Goal: Task Accomplishment & Management: Complete application form

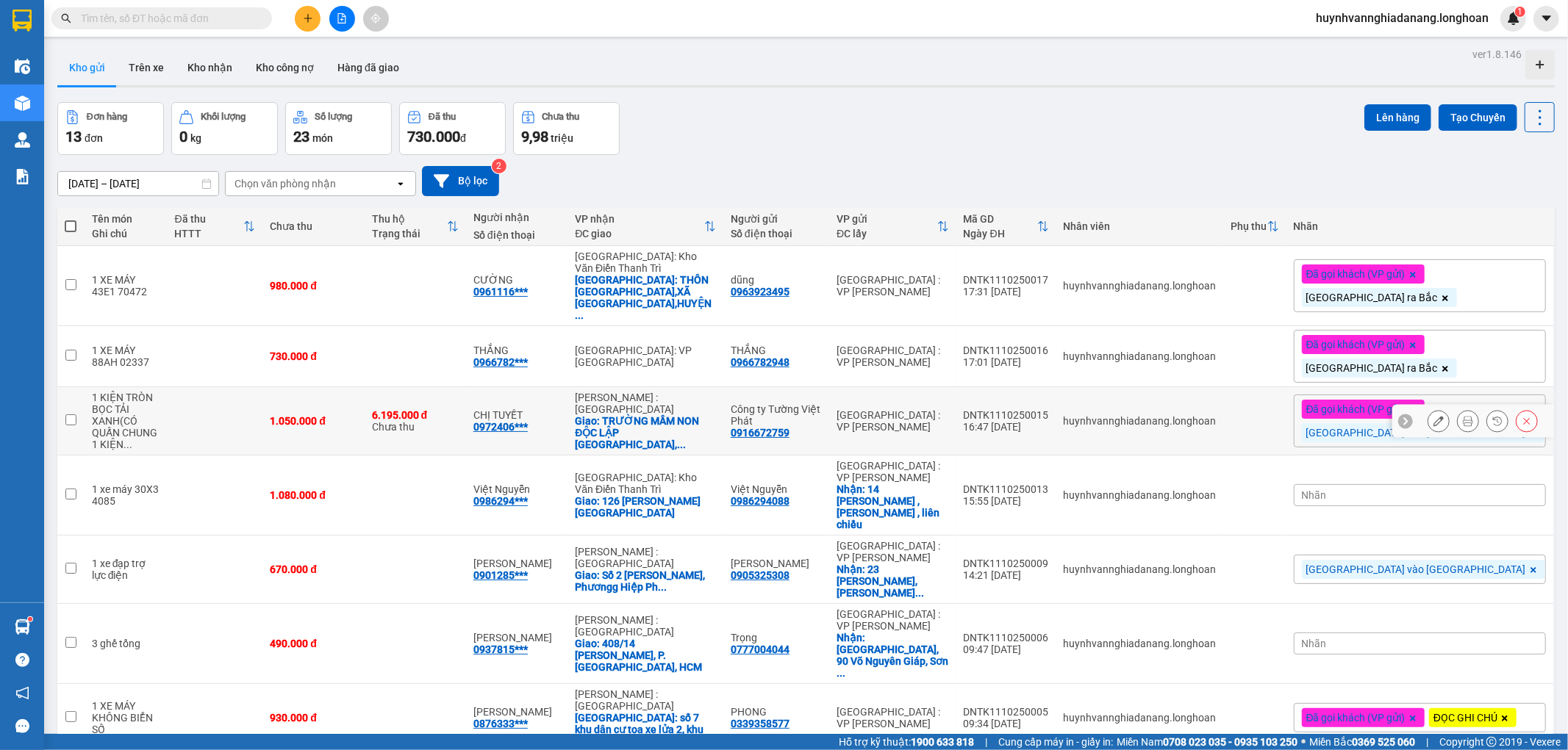
scroll to position [351, 0]
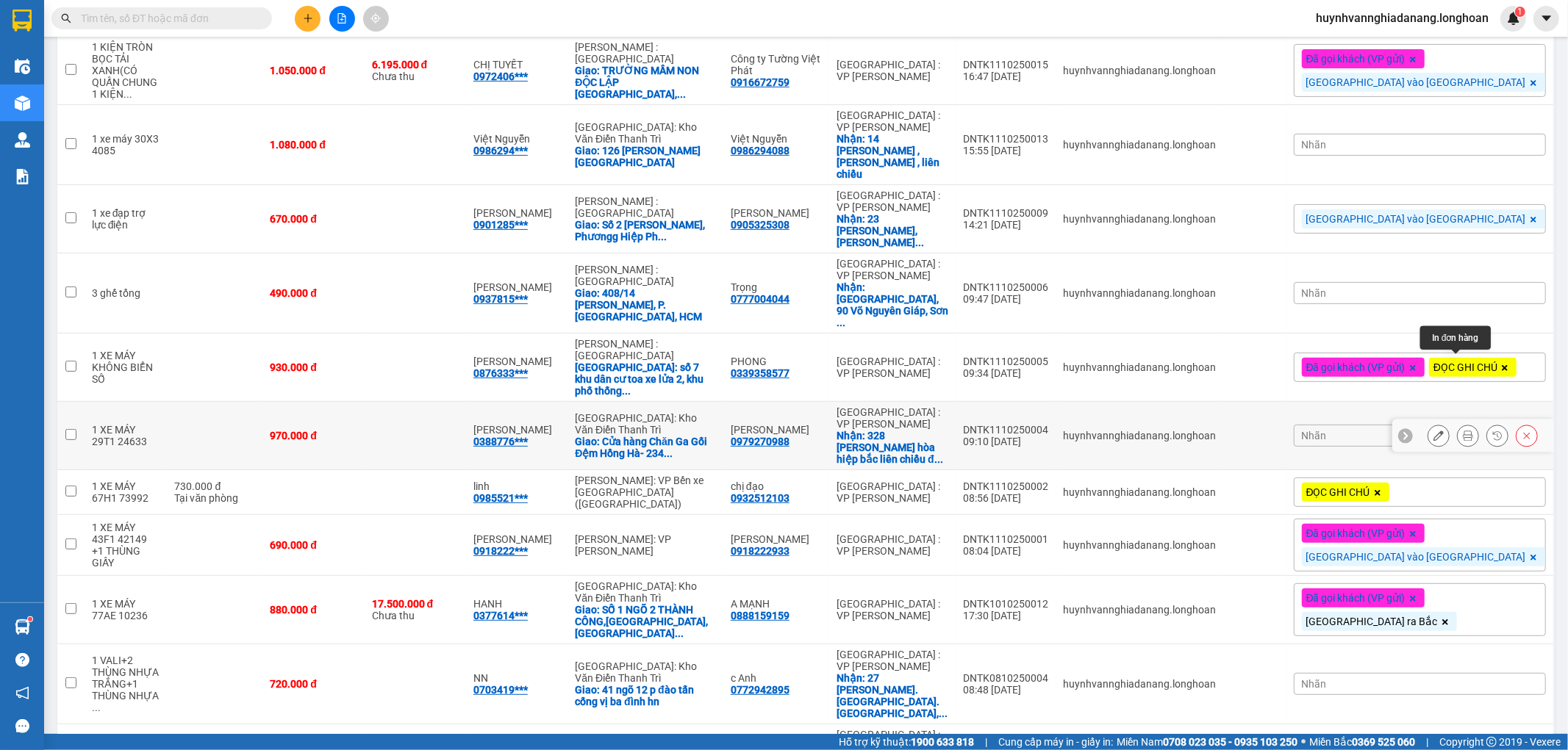
click at [1457, 424] on button at bounding box center [1467, 436] width 21 height 26
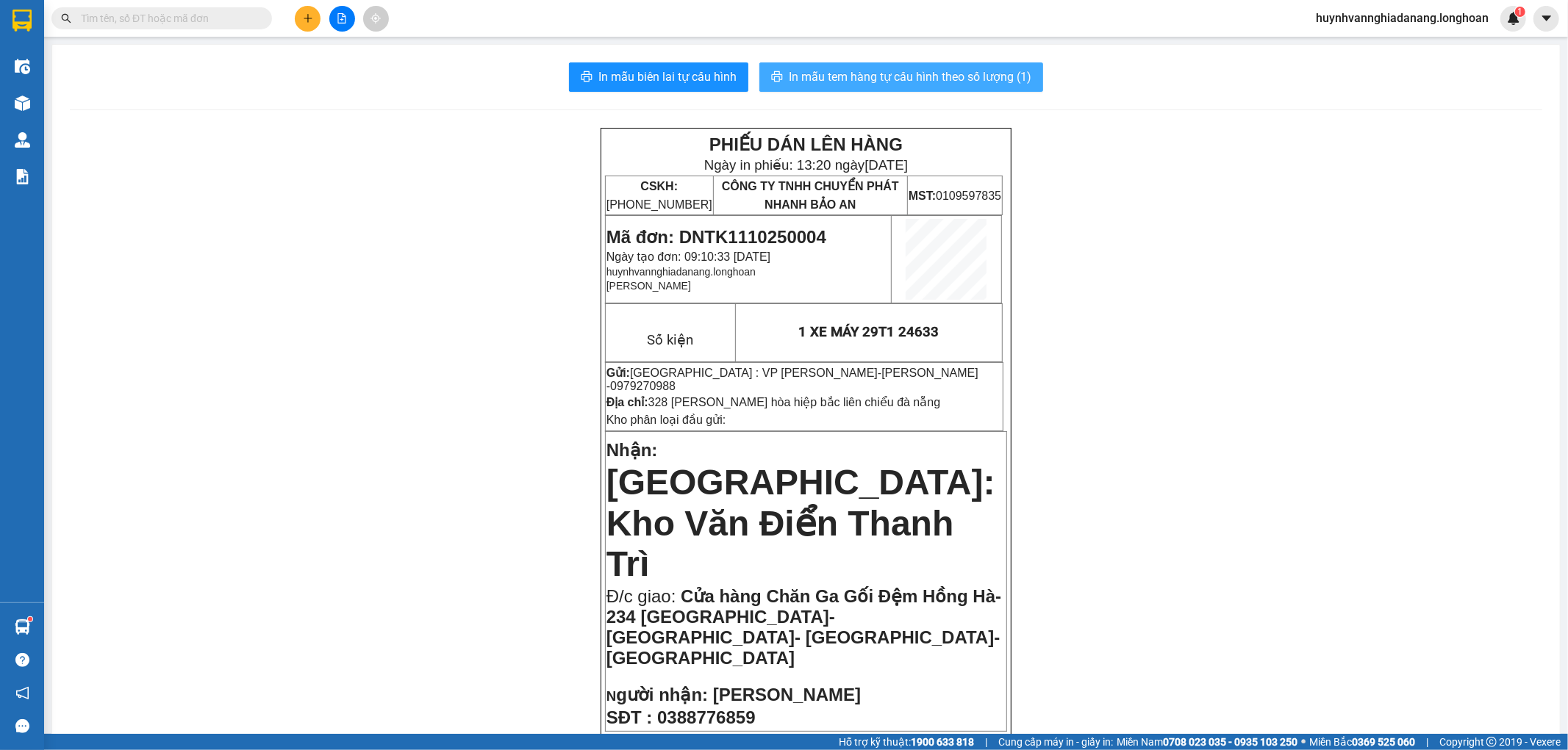
click at [916, 81] on span "In mẫu tem hàng tự cấu hình theo số lượng (1)" at bounding box center [910, 76] width 243 height 18
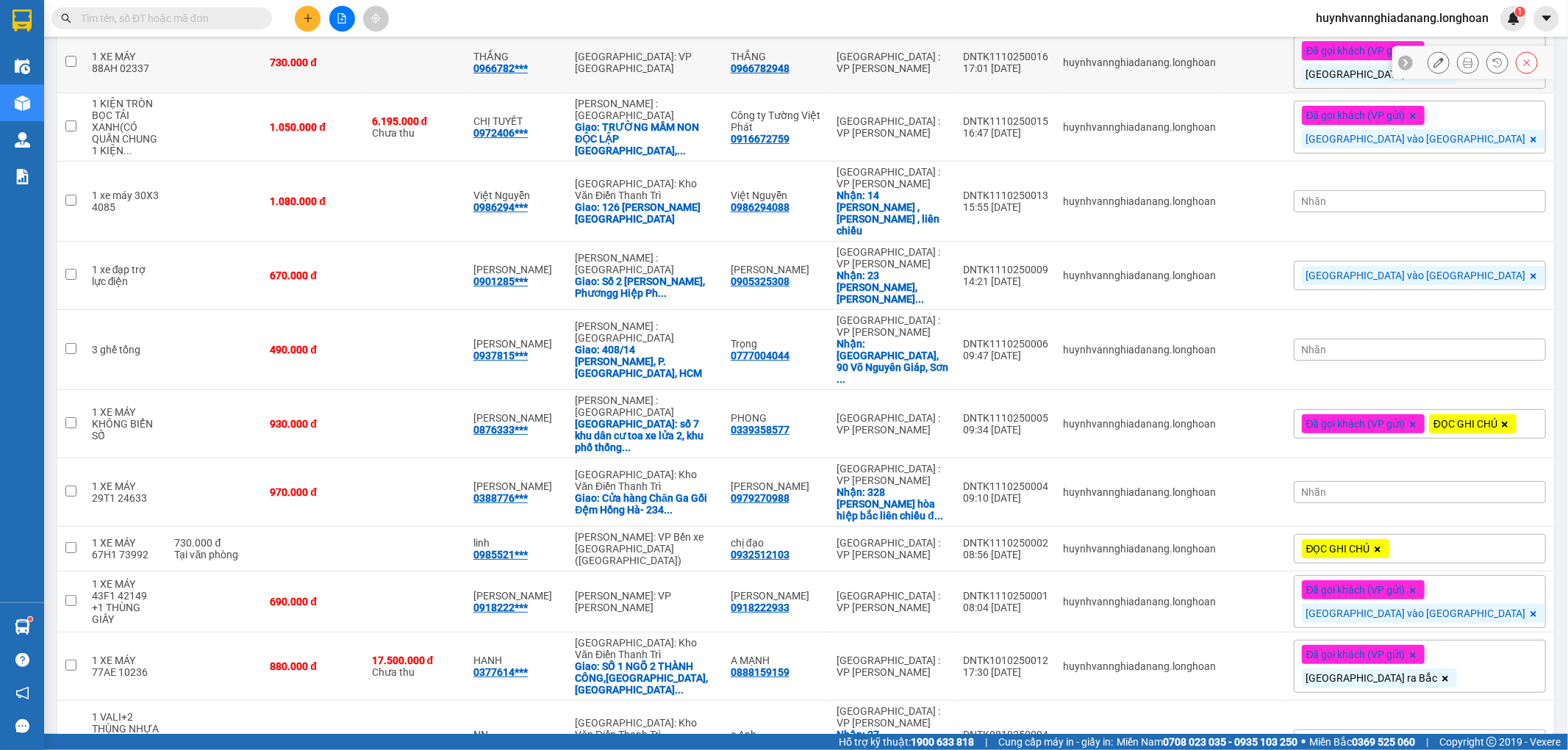
scroll to position [351, 0]
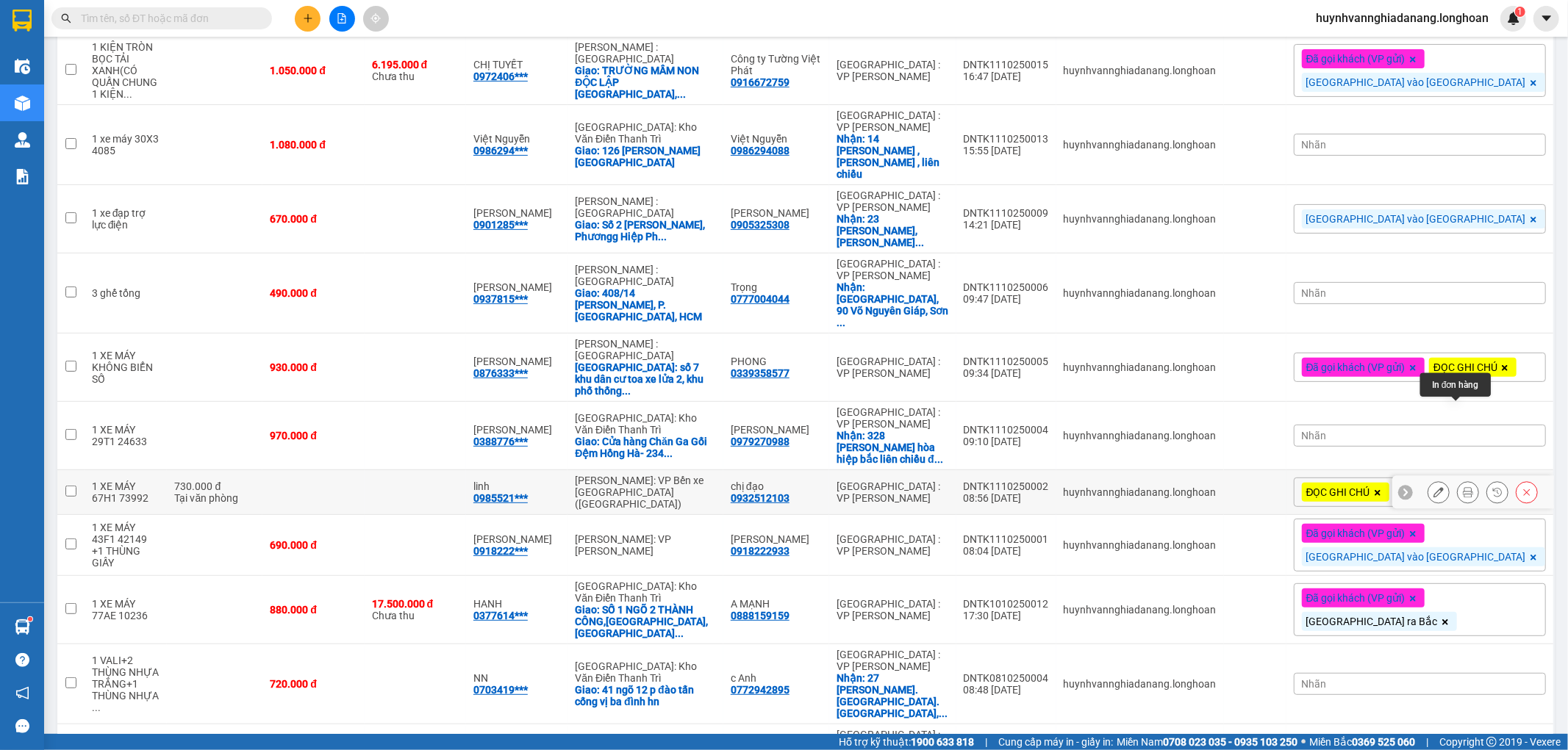
click at [1463, 487] on icon at bounding box center [1467, 492] width 10 height 10
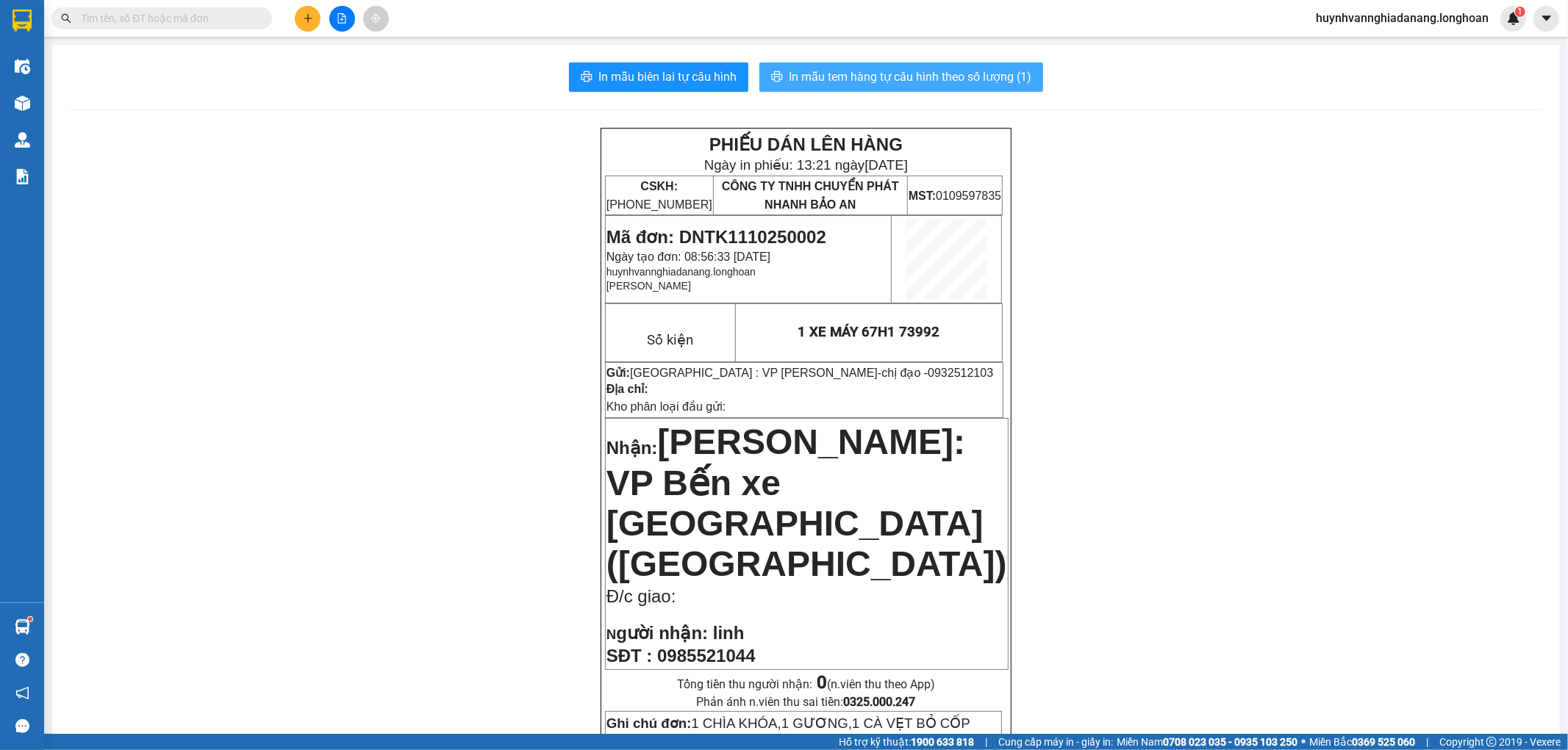
click at [979, 72] on span "In mẫu tem hàng tự cấu hình theo số lượng (1)" at bounding box center [910, 76] width 243 height 18
click at [192, 22] on input "text" at bounding box center [167, 18] width 174 height 16
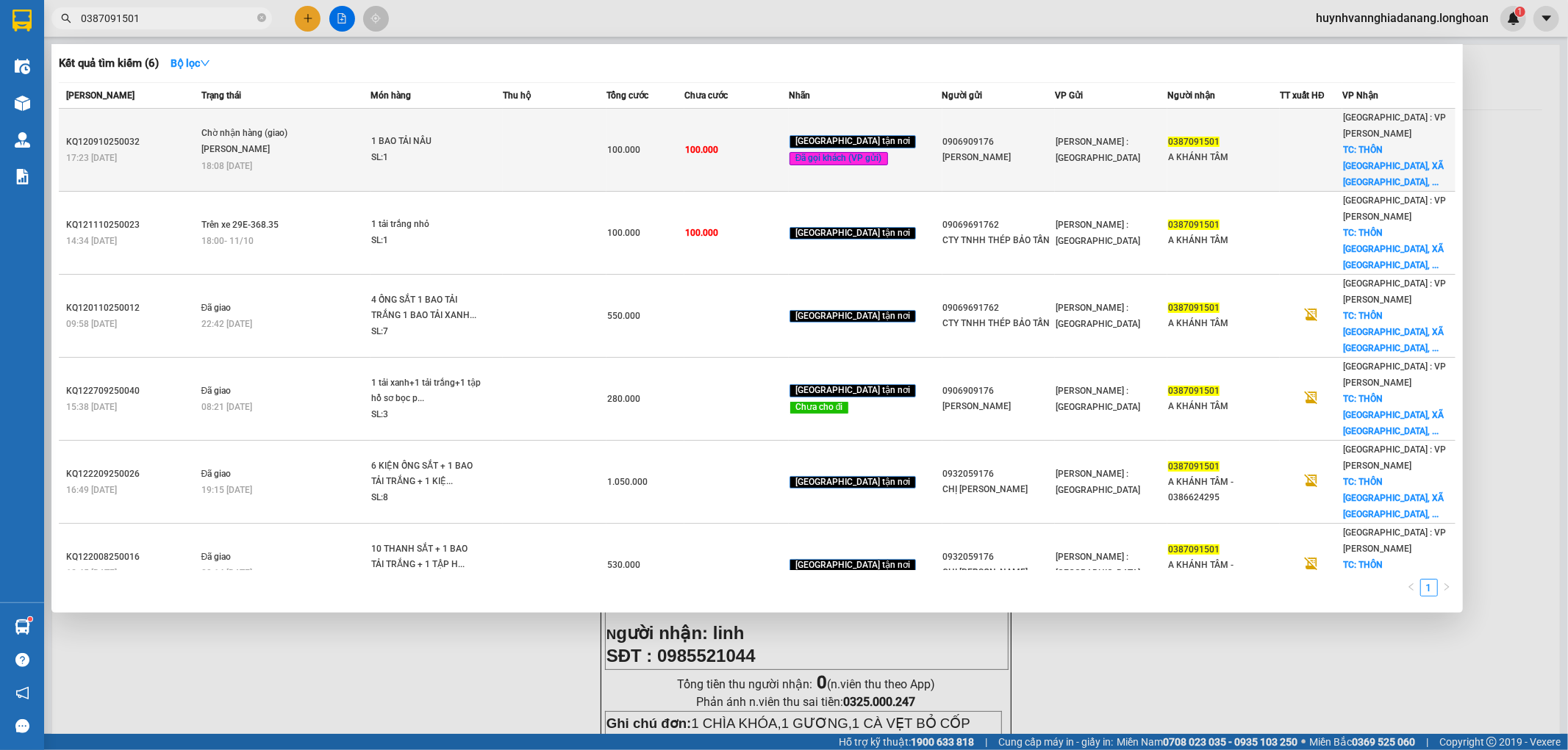
type input "0387091501"
drag, startPoint x: 437, startPoint y: 126, endPoint x: 356, endPoint y: 141, distance: 82.4
click at [356, 141] on span "Chờ nhận hàng (giao) [PERSON_NAME] 18:08 [DATE]" at bounding box center [286, 148] width 169 height 45
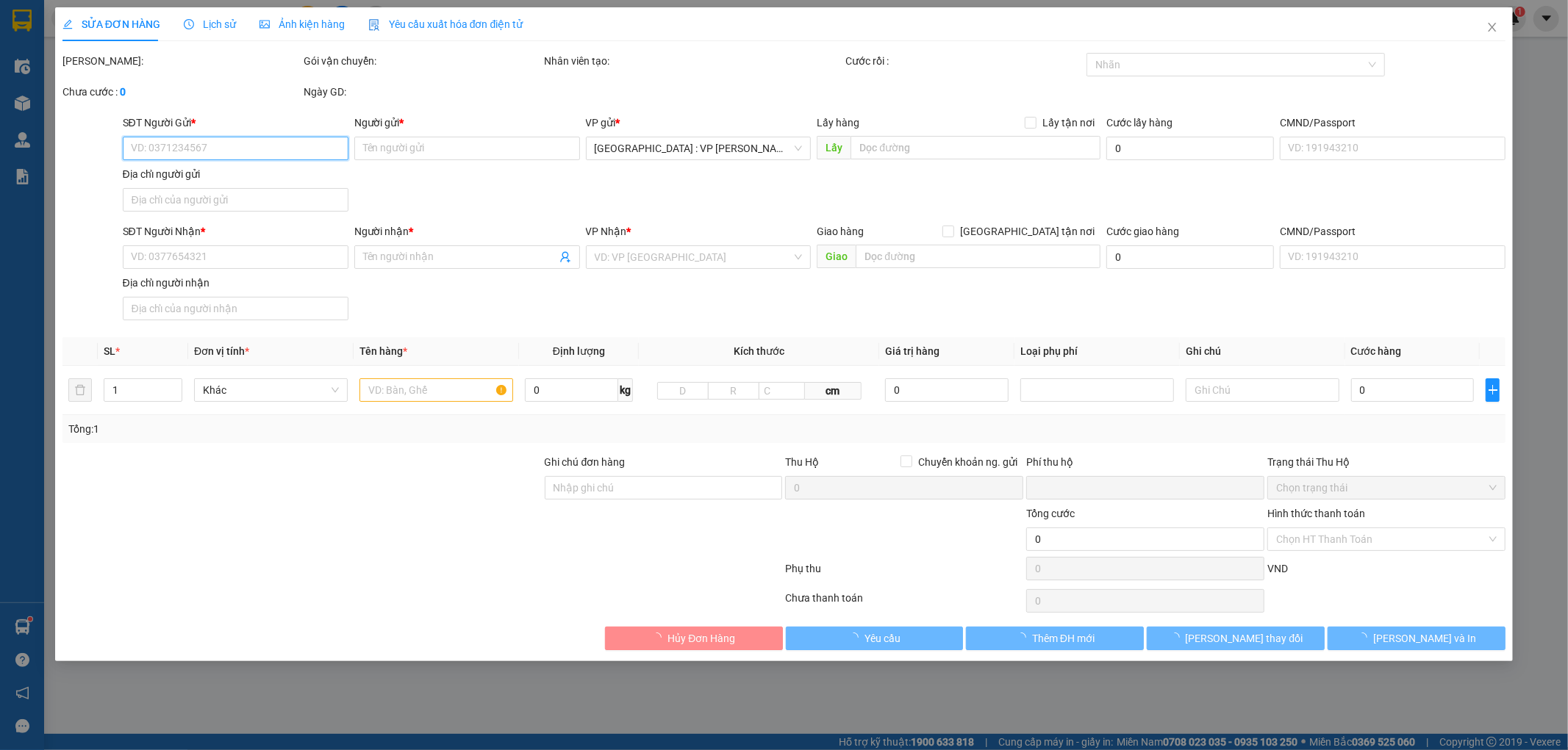
type input "0906909176"
type input "[PERSON_NAME]"
type input "0387091501"
type input "A KHÁNH TÂM"
checkbox input "true"
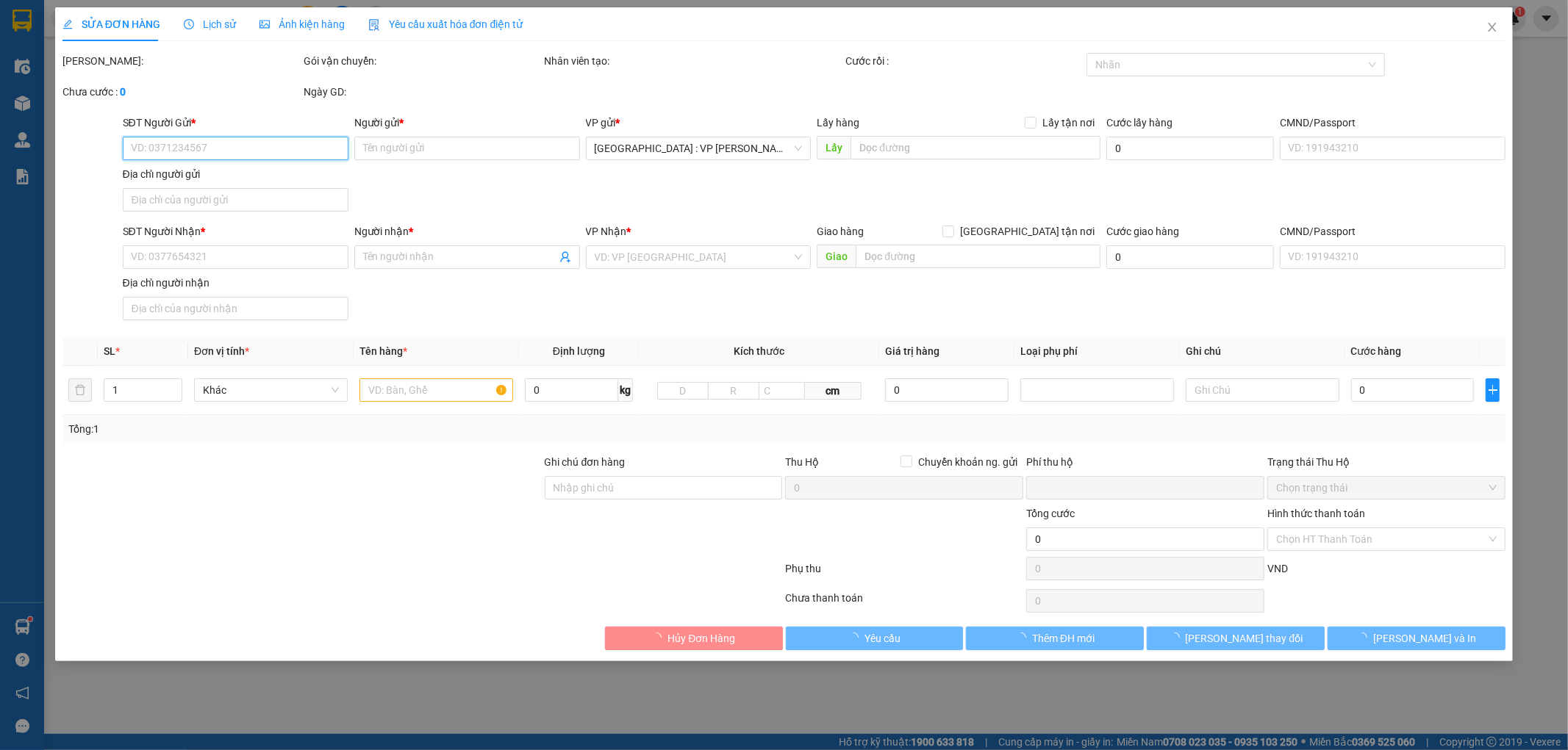
type input "THÔN [GEOGRAPHIC_DATA], XÃ [GEOGRAPHIC_DATA], HUYỆN [GEOGRAPHIC_DATA], [GEOGRAP…"
type input "0"
type input "100.000"
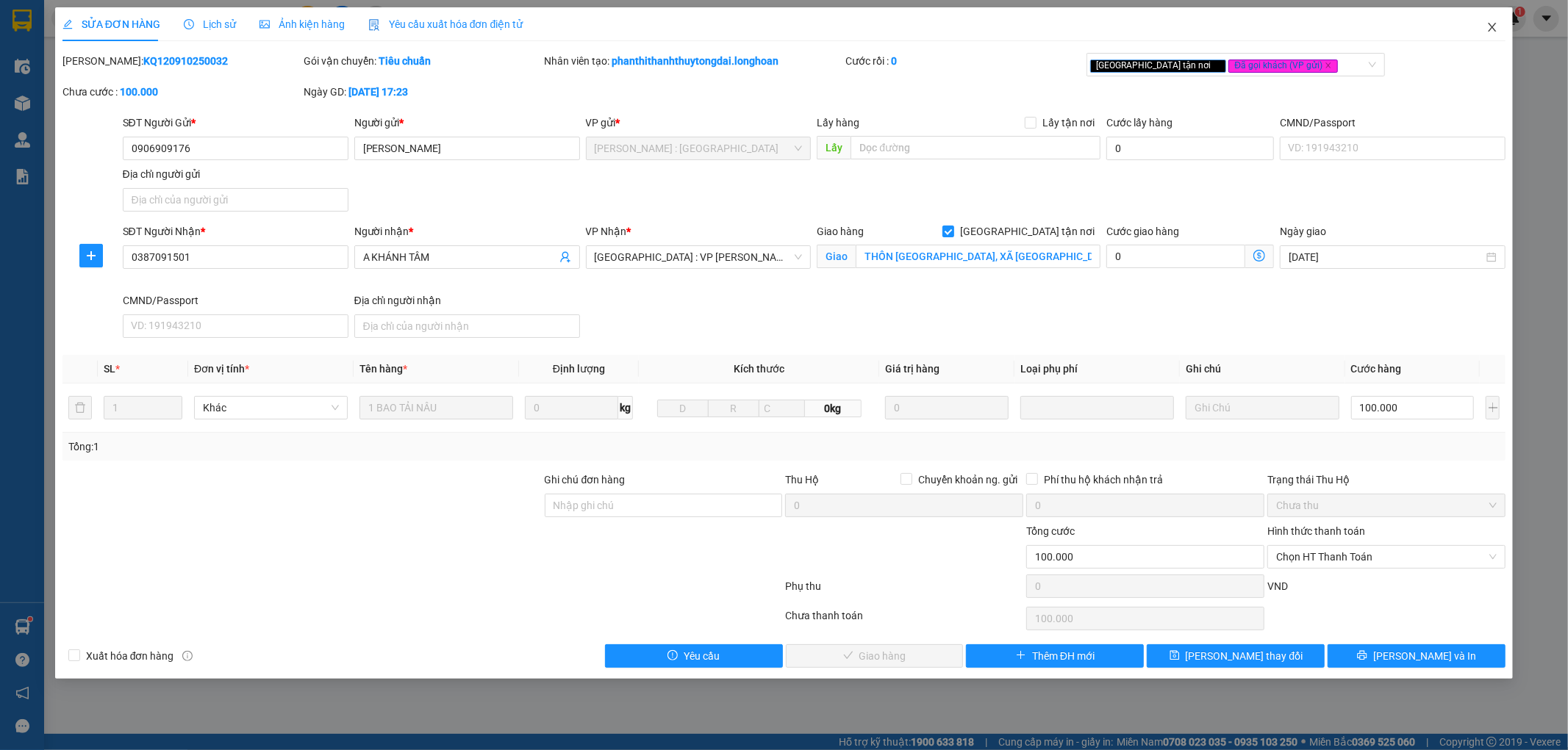
click at [1490, 26] on icon "close" at bounding box center [1492, 27] width 8 height 9
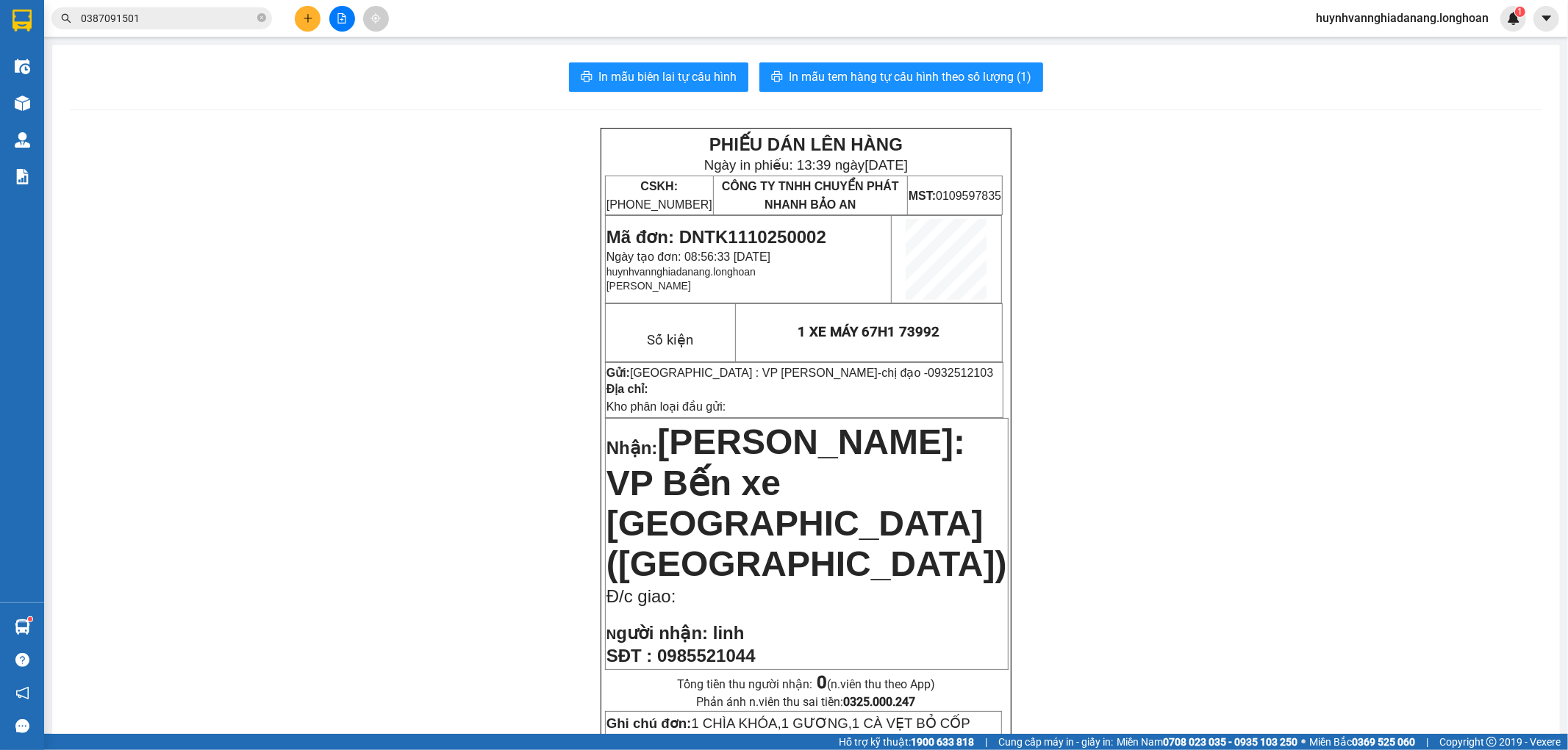
click at [183, 18] on input "0387091501" at bounding box center [167, 18] width 174 height 16
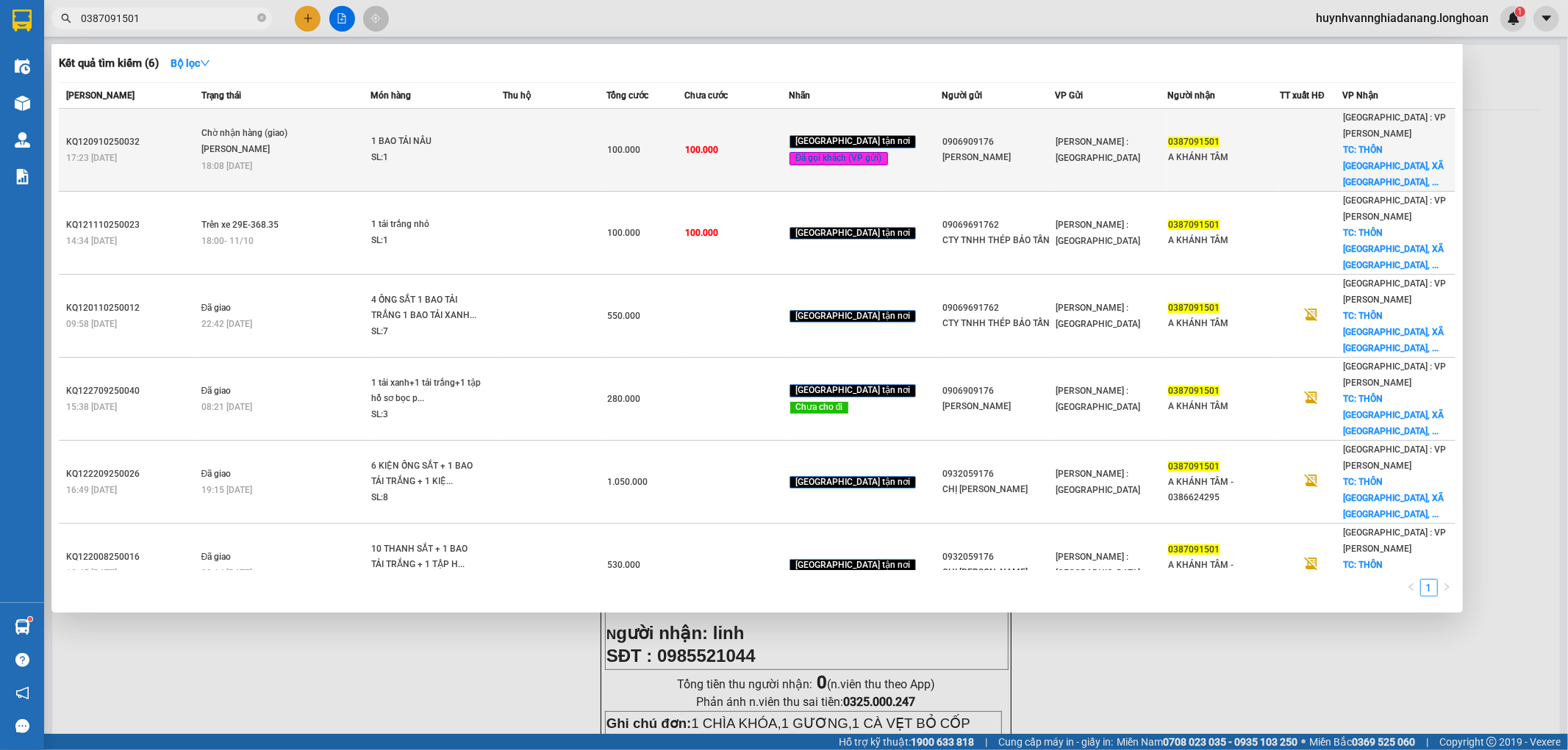
drag, startPoint x: 464, startPoint y: 122, endPoint x: 381, endPoint y: 137, distance: 84.3
click at [381, 150] on div "SL: 1" at bounding box center [426, 158] width 111 height 16
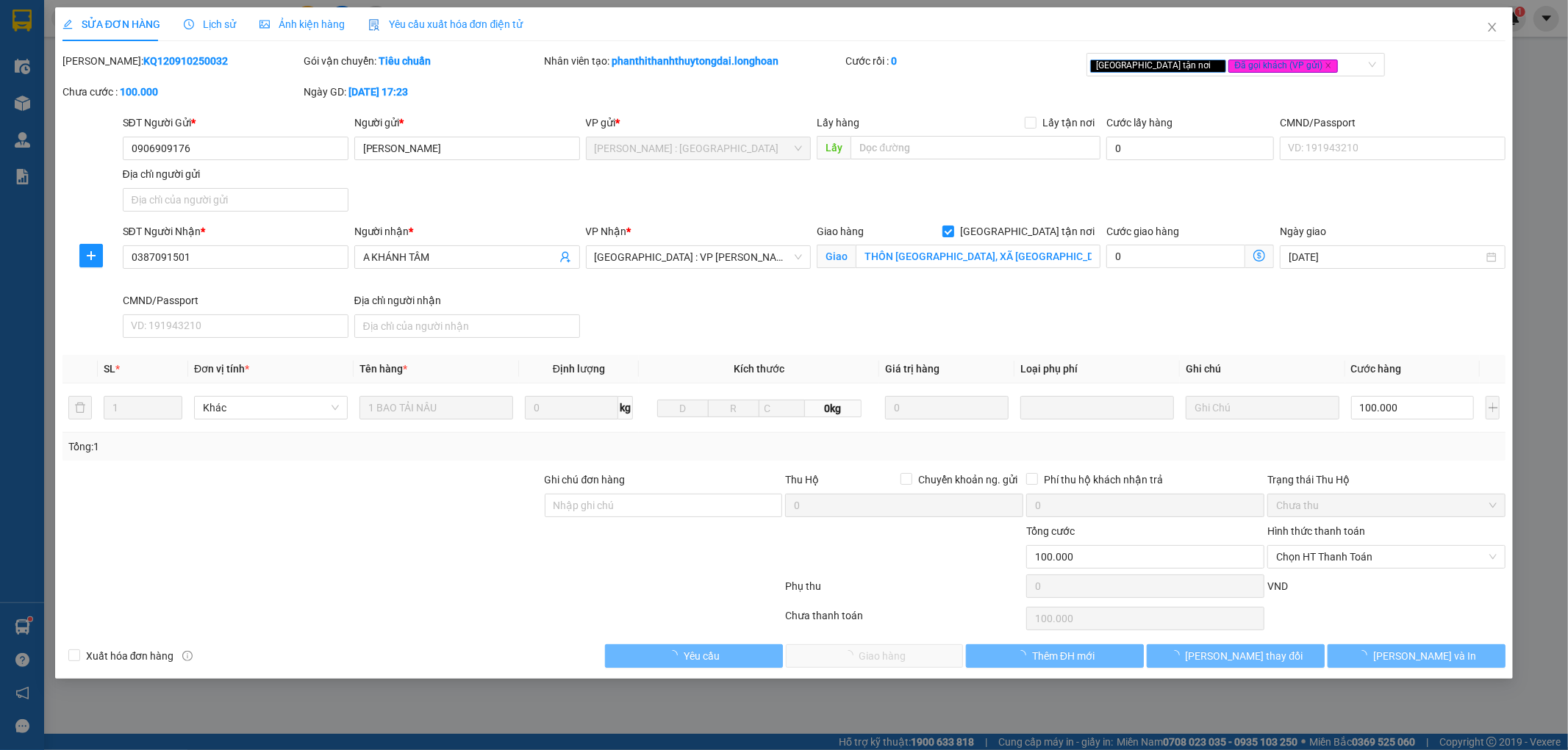
type input "0906909176"
type input "[PERSON_NAME]"
type input "0387091501"
type input "A KHÁNH TÂM"
checkbox input "true"
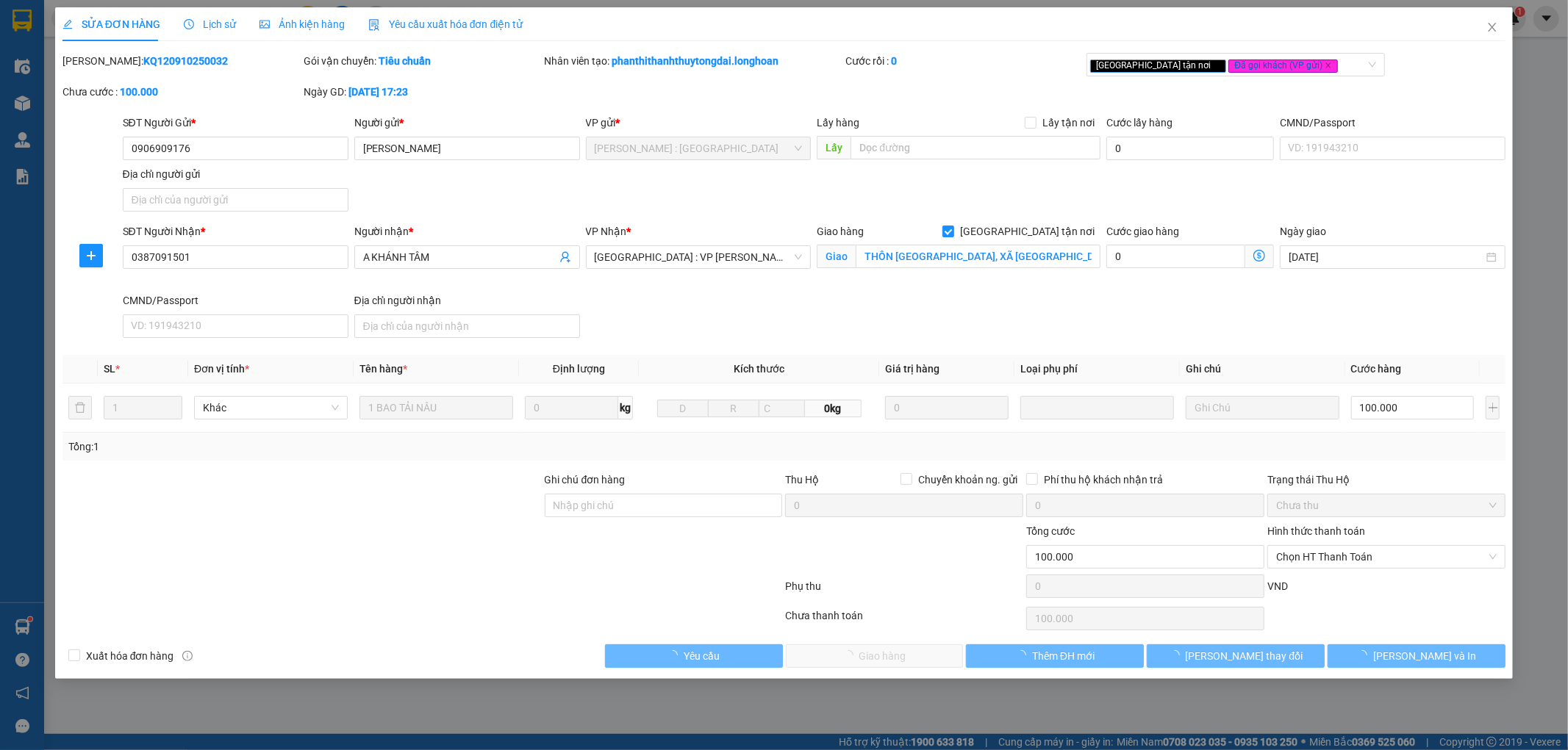
type input "THÔN [GEOGRAPHIC_DATA], XÃ [GEOGRAPHIC_DATA], HUYỆN [GEOGRAPHIC_DATA], [GEOGRAP…"
type input "0"
type input "100.000"
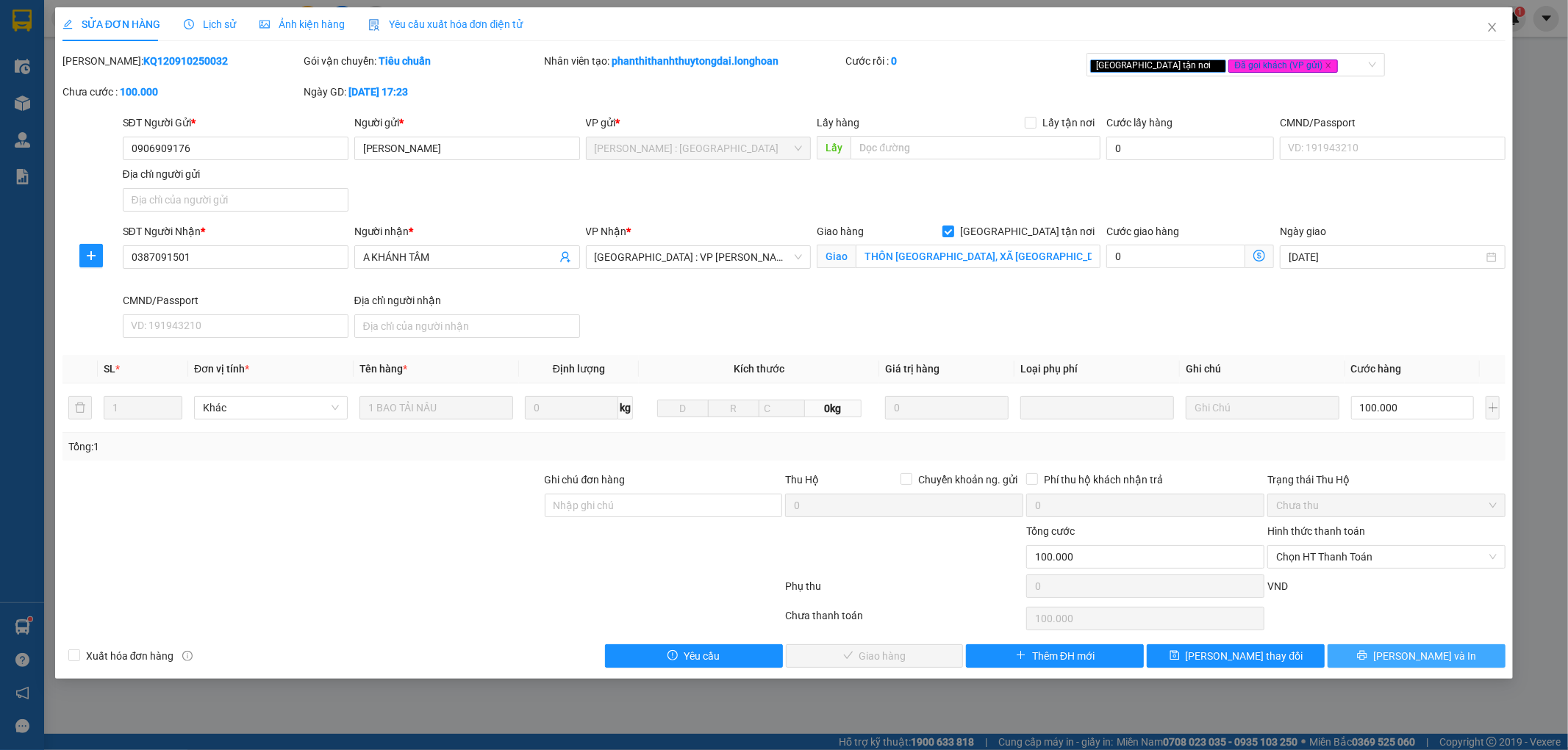
click at [1367, 653] on icon "printer" at bounding box center [1361, 655] width 10 height 10
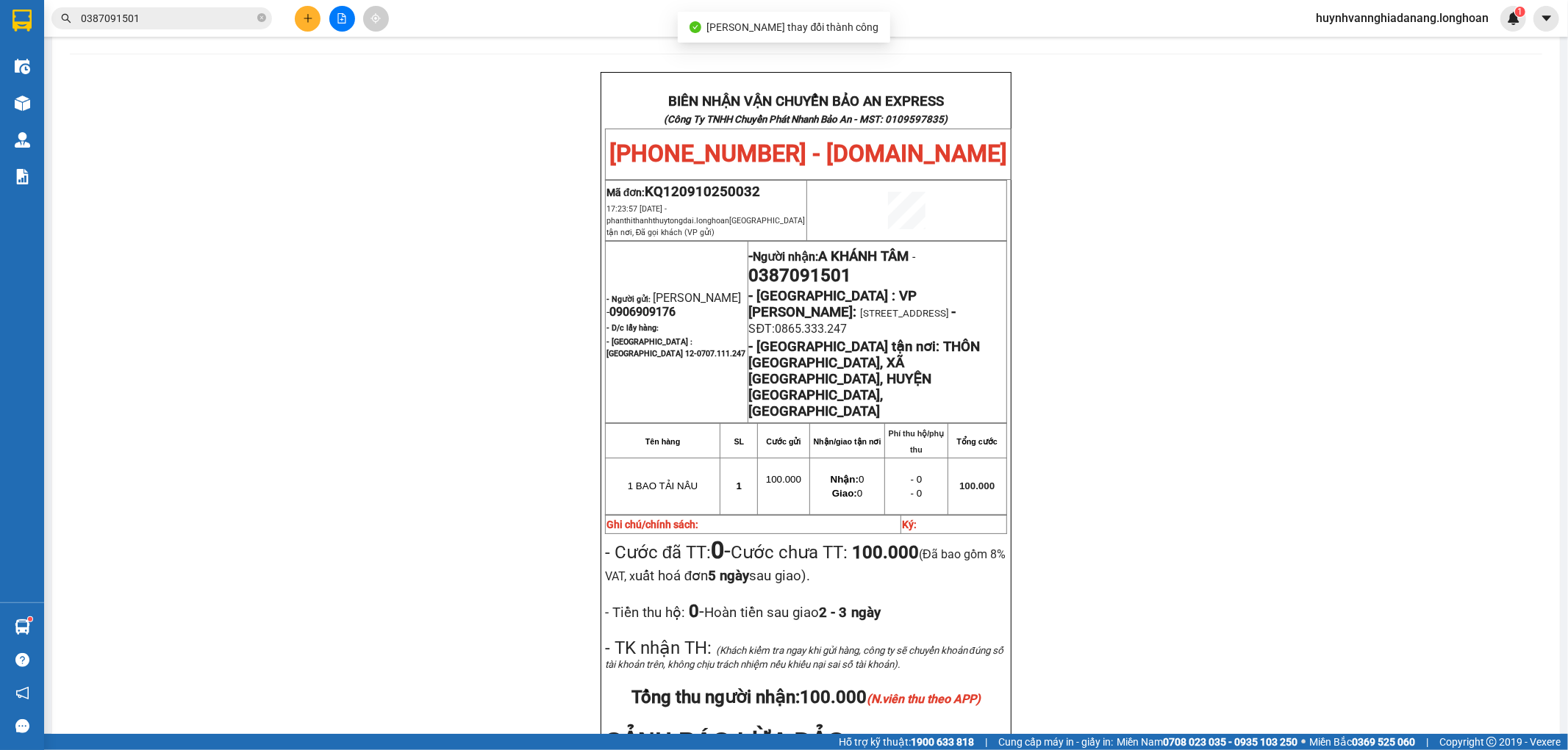
scroll to position [82, 0]
